Goal: Transaction & Acquisition: Book appointment/travel/reservation

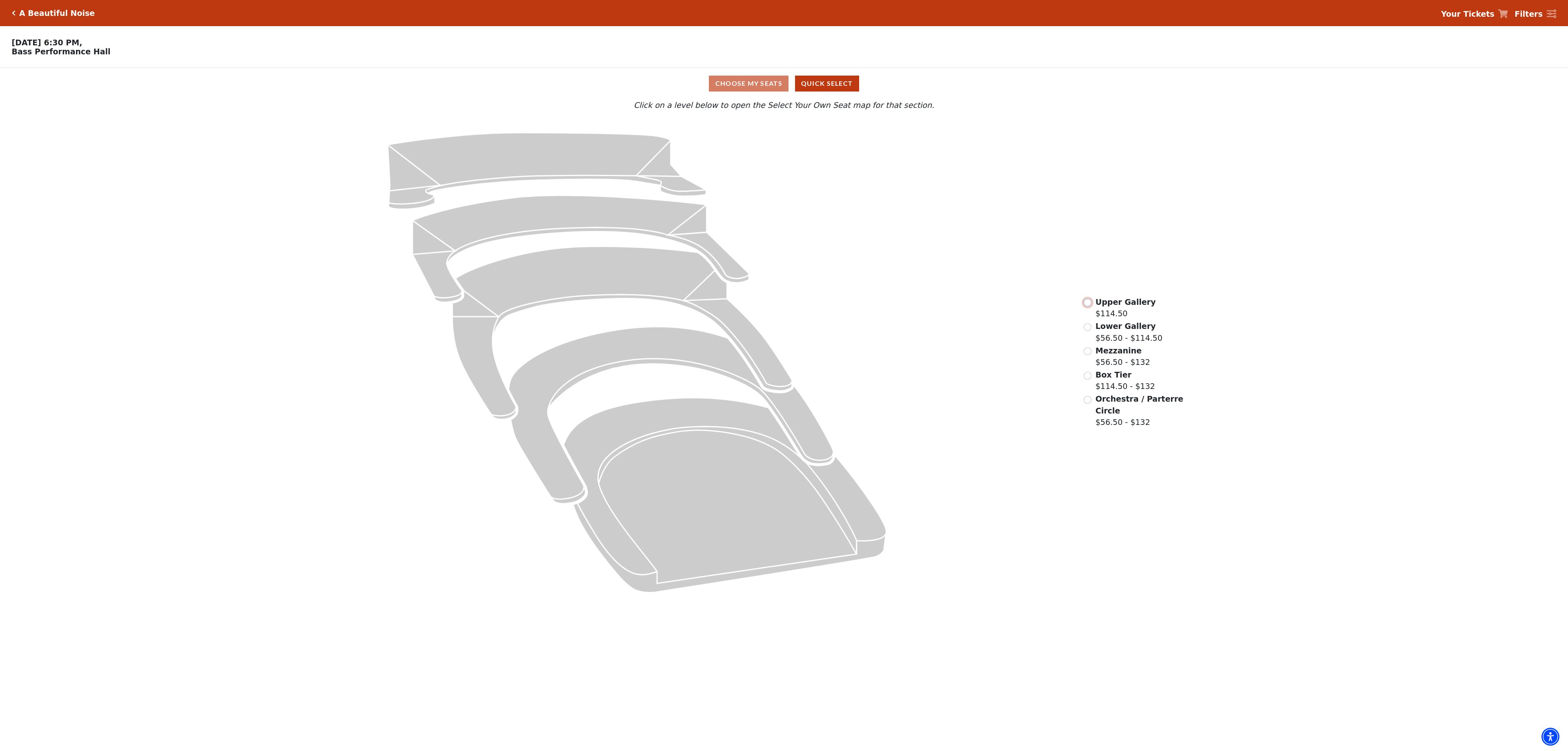
click at [1088, 303] on input "Upper Gallery$114.50\a" at bounding box center [1087, 302] width 8 height 8
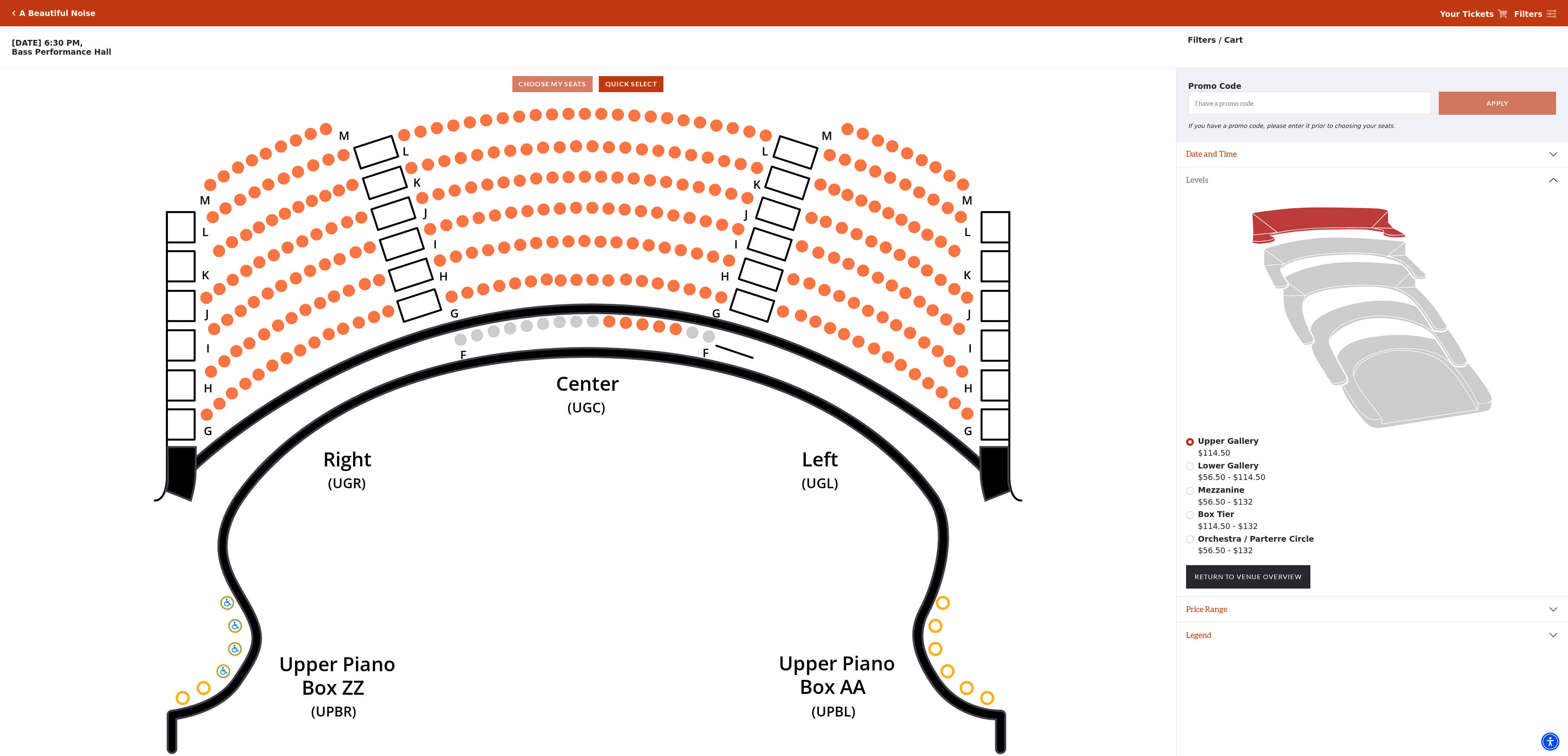
click at [399, 138] on circle at bounding box center [404, 135] width 12 height 12
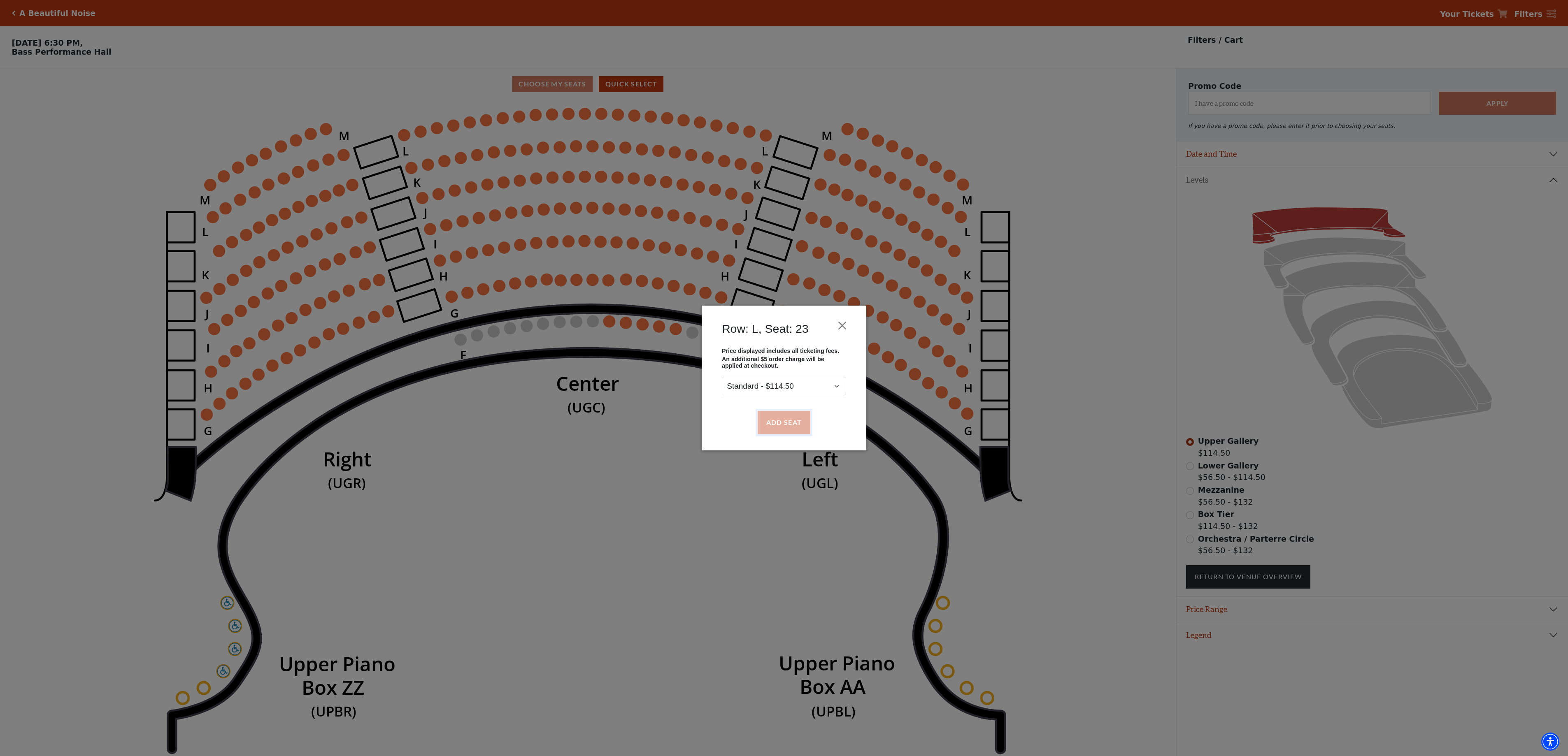
click at [799, 419] on button "Add Seat" at bounding box center [784, 422] width 53 height 23
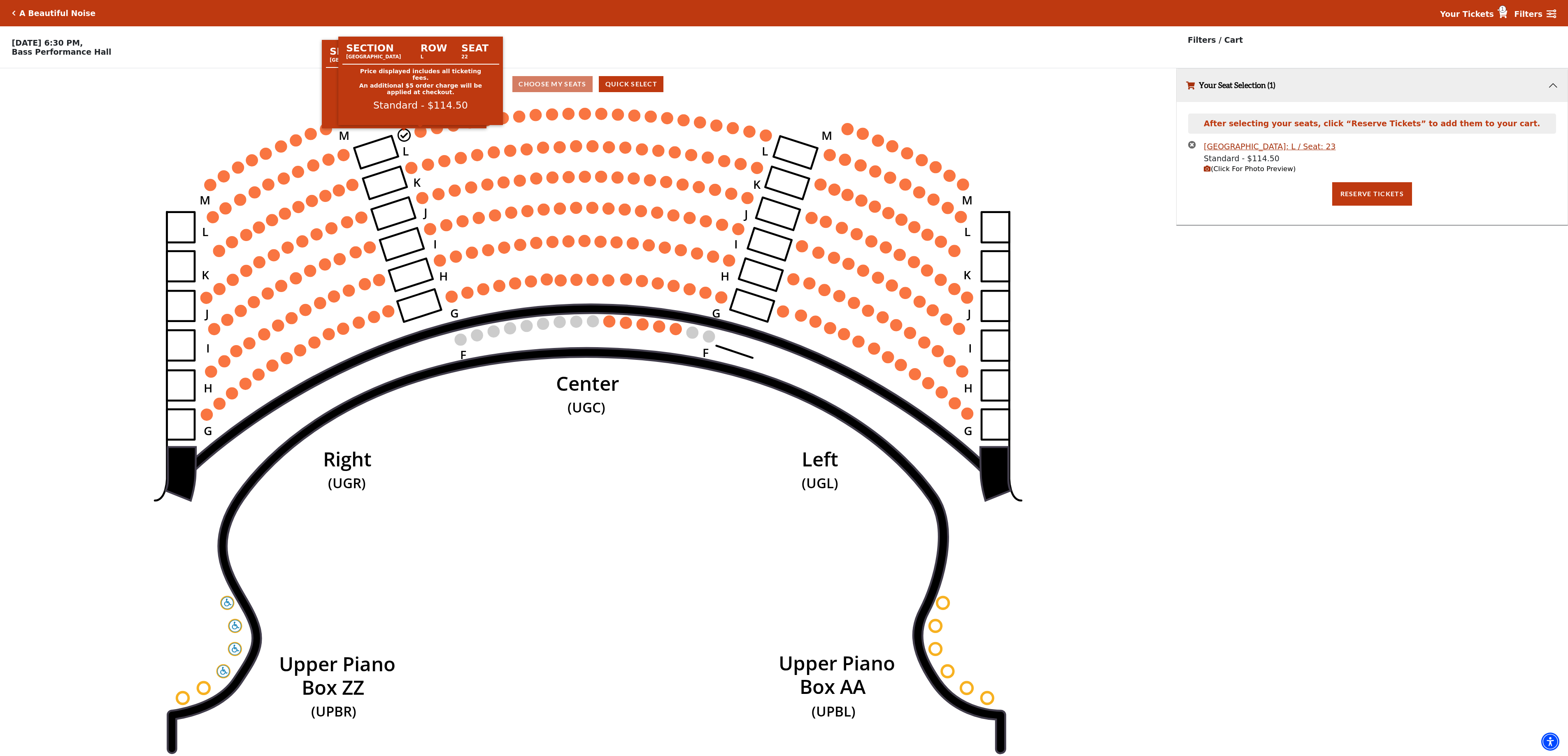
click at [421, 136] on circle at bounding box center [420, 131] width 12 height 12
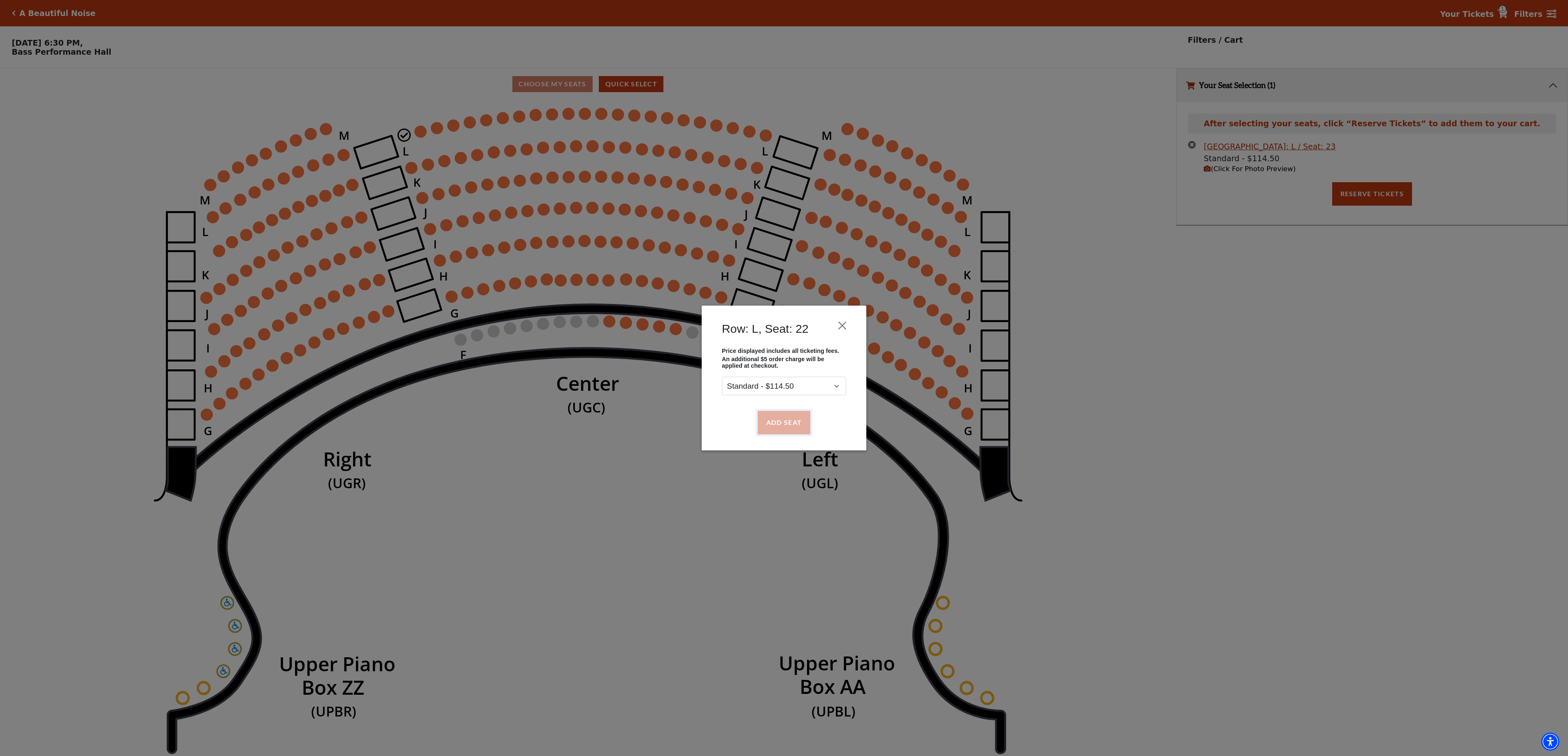
click at [791, 421] on button "Add Seat" at bounding box center [784, 422] width 53 height 23
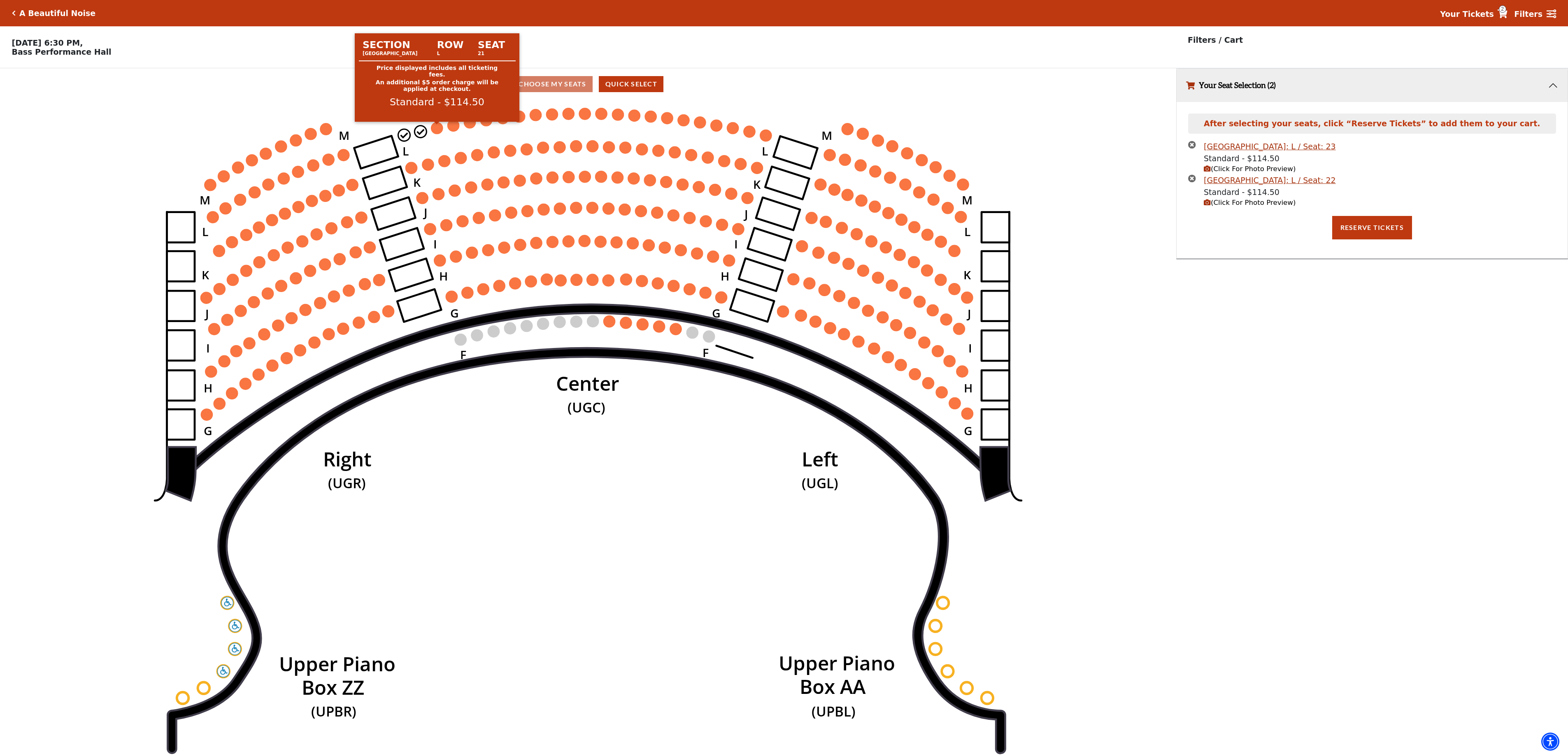
click at [436, 131] on circle at bounding box center [436, 128] width 12 height 12
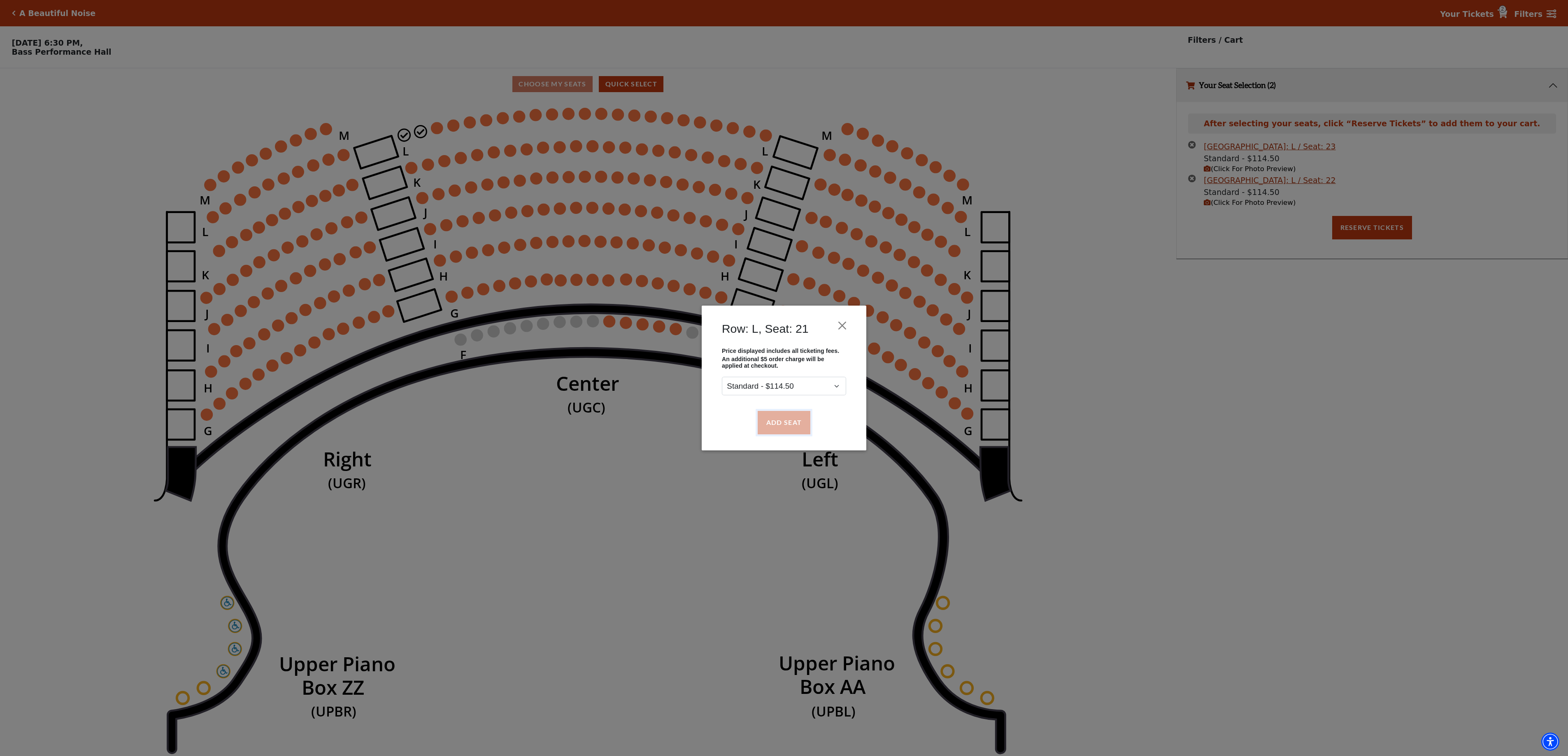
click at [787, 419] on button "Add Seat" at bounding box center [784, 422] width 53 height 23
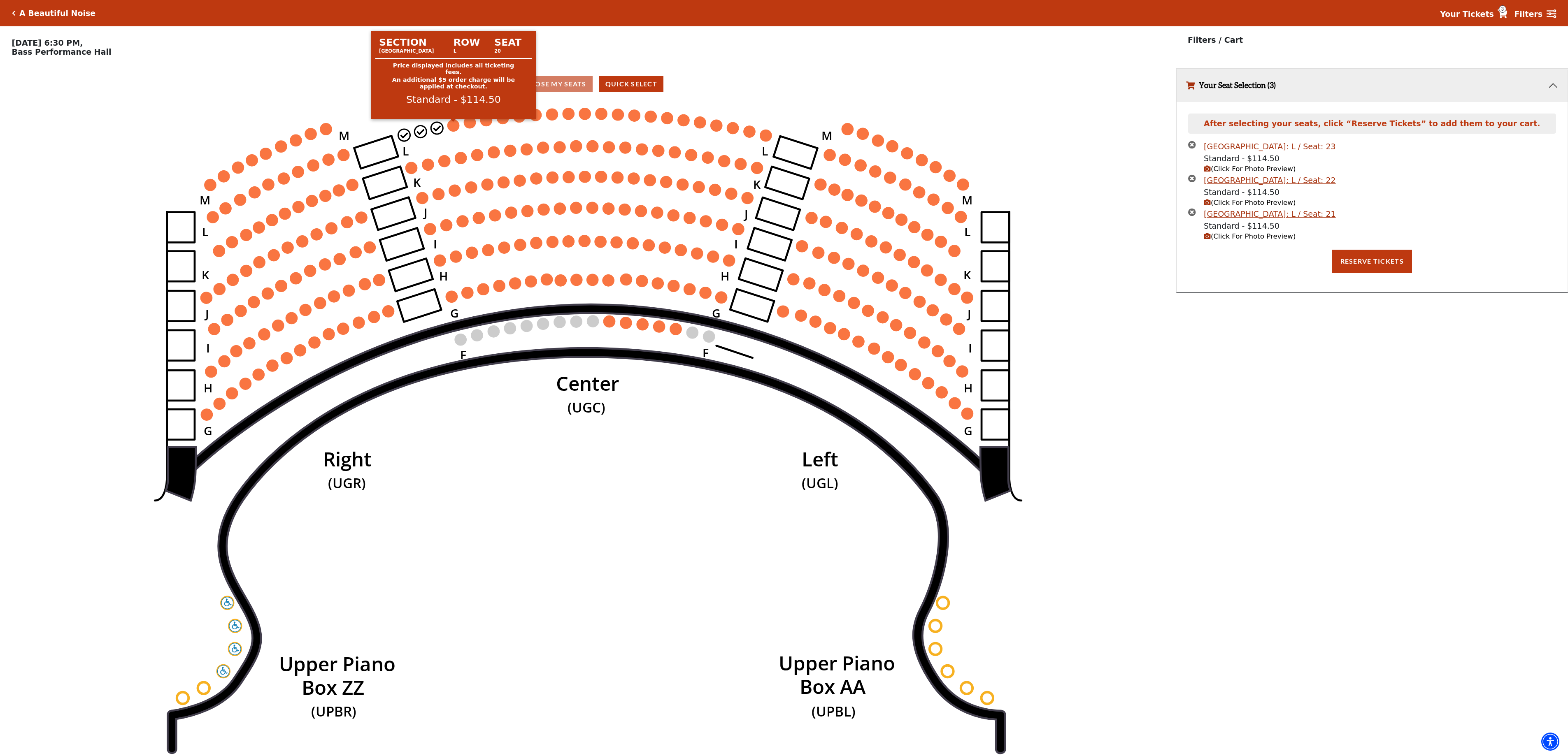
click at [455, 128] on circle at bounding box center [453, 125] width 12 height 12
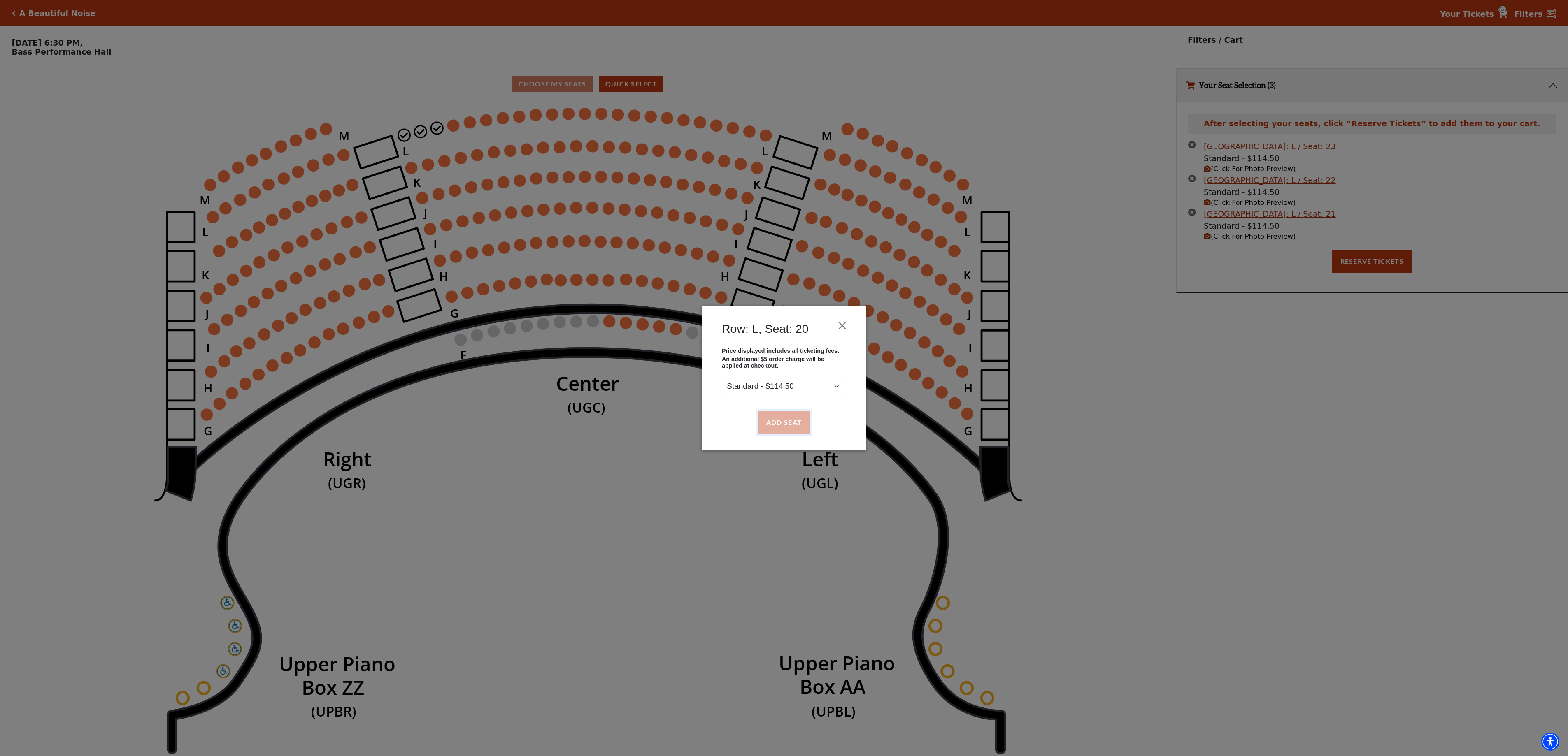
click at [793, 430] on button "Add Seat" at bounding box center [784, 422] width 53 height 23
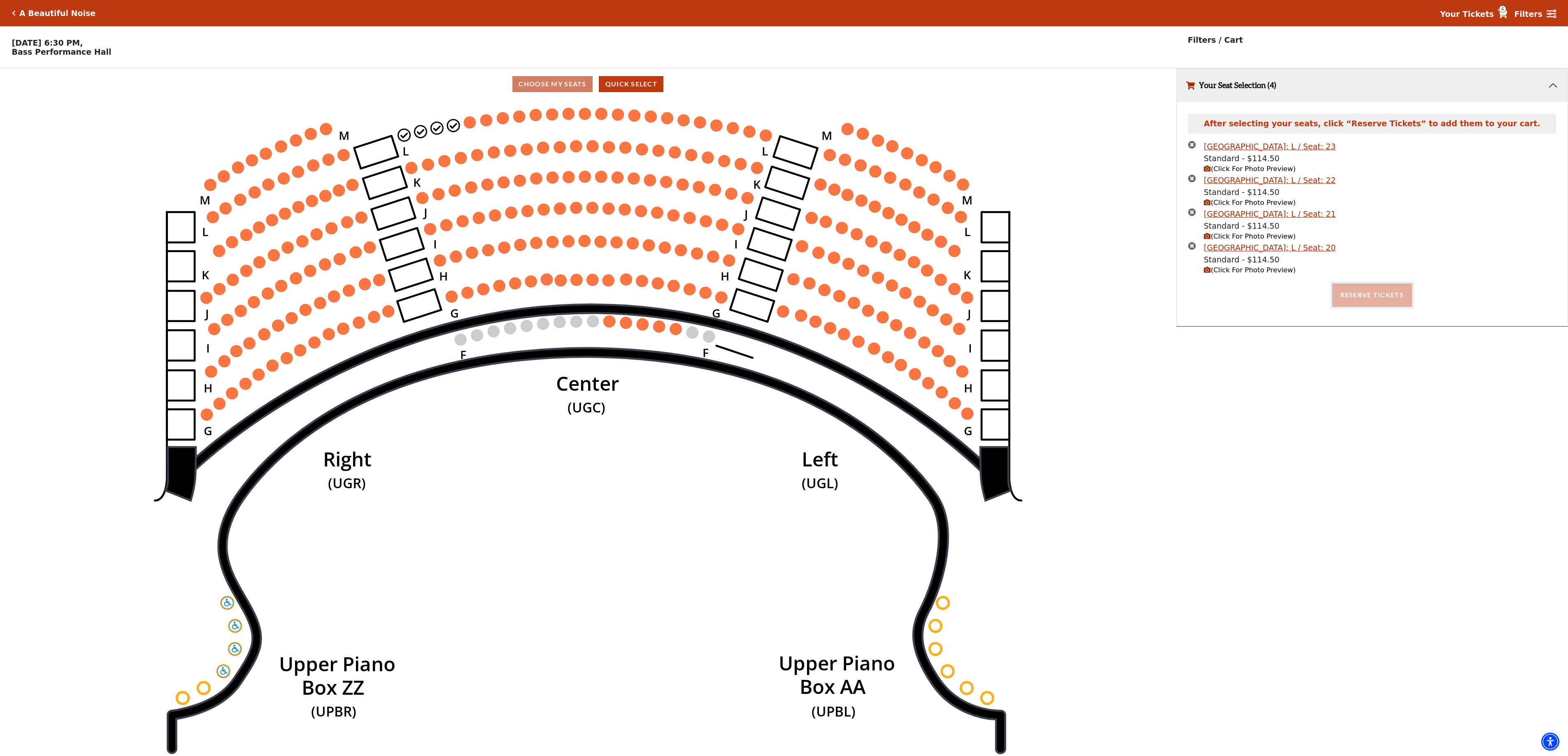
click at [1378, 292] on button "Reserve Tickets" at bounding box center [1372, 295] width 80 height 23
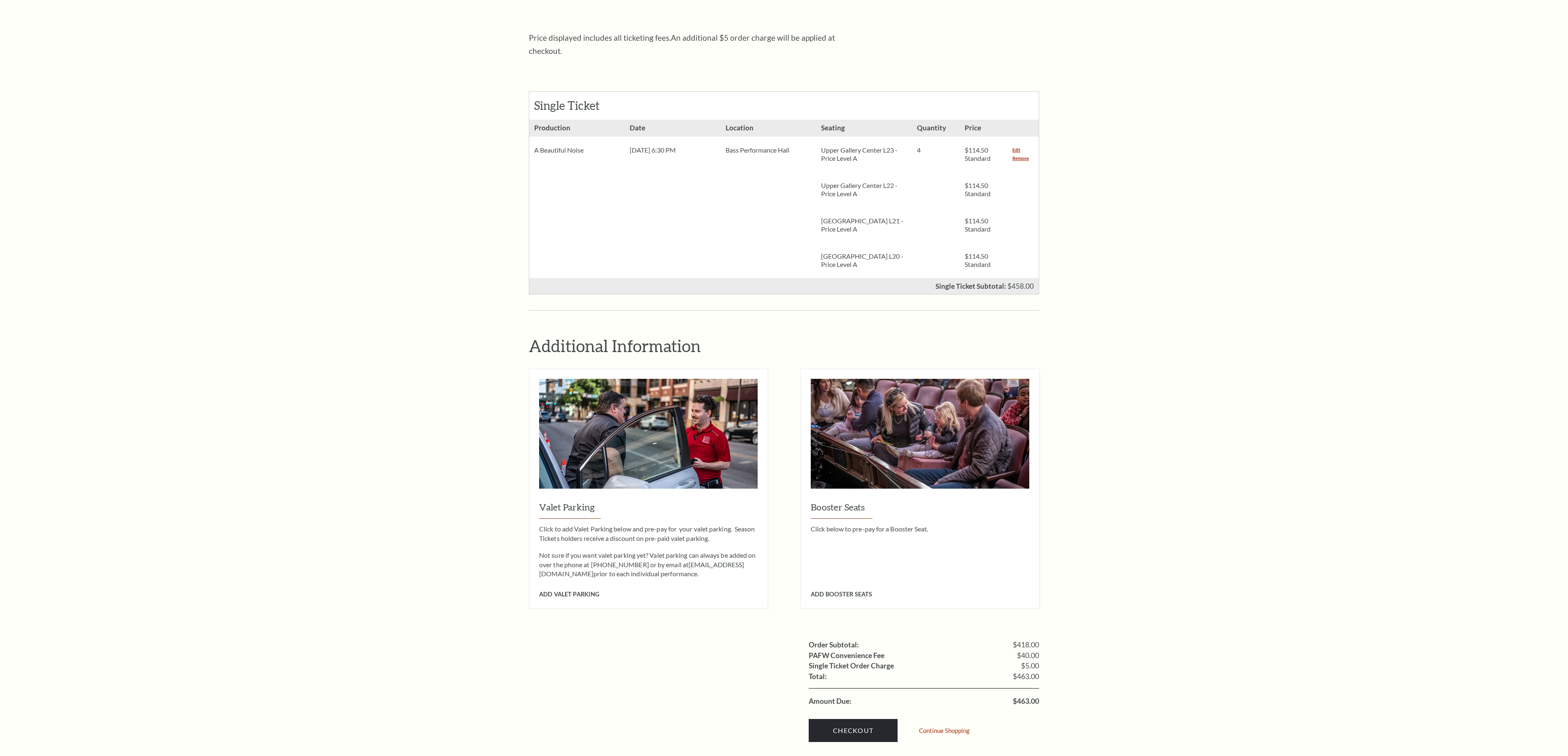
scroll to position [329, 0]
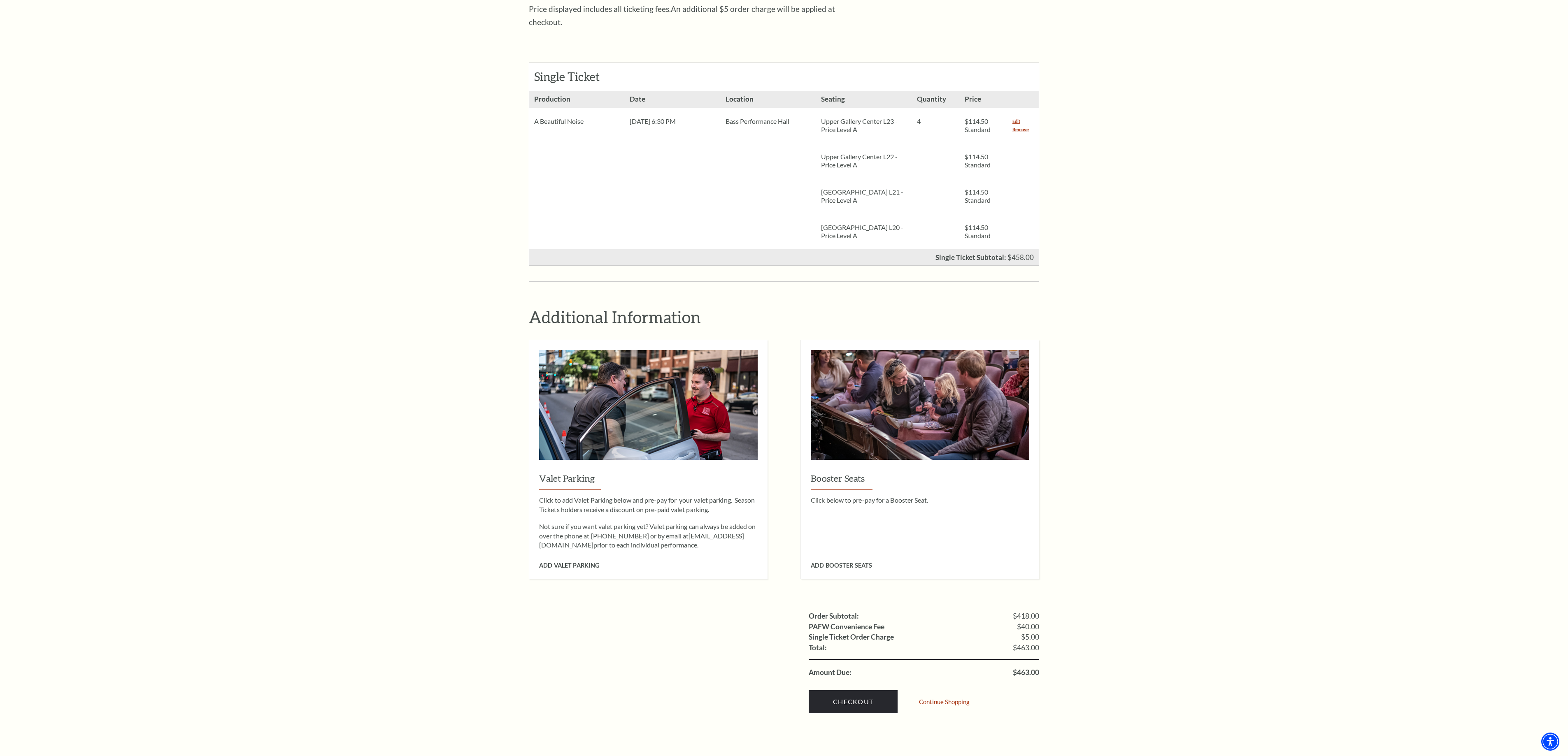
click at [1010, 118] on div "Edit Remove" at bounding box center [1023, 126] width 31 height 36
click at [1021, 126] on link "Remove" at bounding box center [1020, 129] width 17 height 8
